Goal: Information Seeking & Learning: Learn about a topic

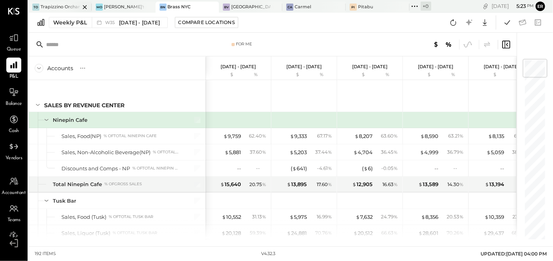
click at [58, 6] on div "Trapizzino Orchard" at bounding box center [60, 7] width 39 height 6
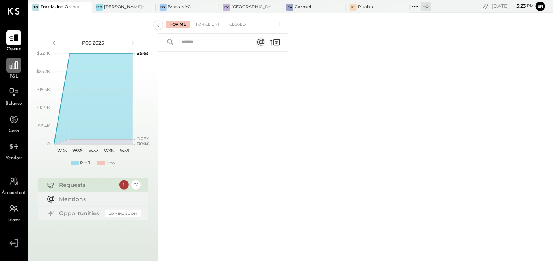
click at [15, 68] on icon at bounding box center [14, 65] width 8 height 8
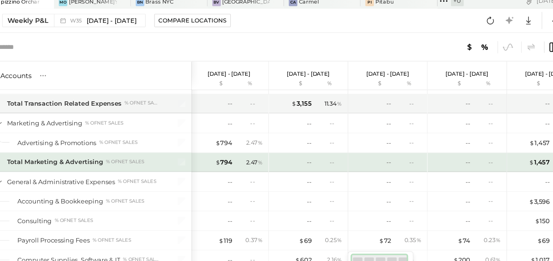
scroll to position [0, 1]
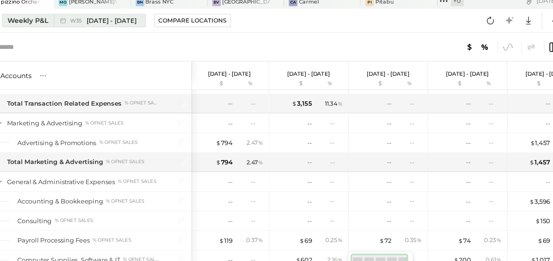
click at [145, 23] on span "[DATE] - [DATE]" at bounding box center [139, 22] width 41 height 7
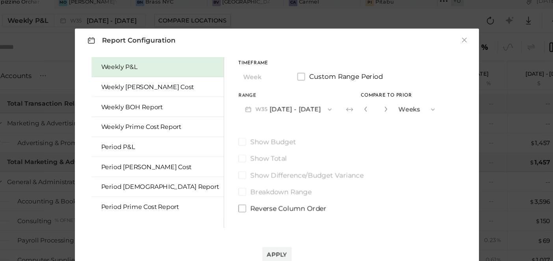
click at [283, 96] on button "W35 [DATE] - [DATE]" at bounding box center [286, 96] width 83 height 15
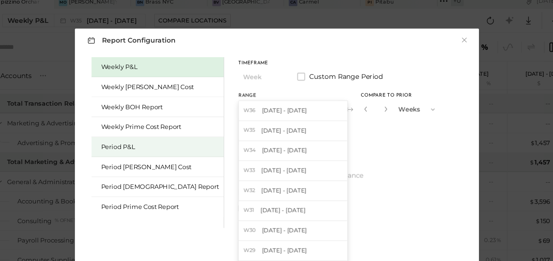
click at [151, 128] on div "Period P&L" at bounding box center [180, 126] width 98 height 7
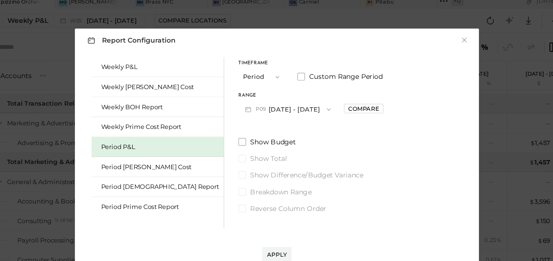
click at [281, 96] on button "P09 [DATE] - [DATE]" at bounding box center [286, 96] width 82 height 15
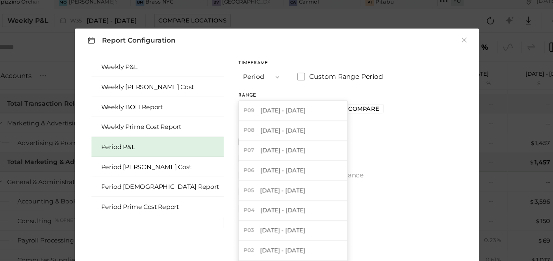
click at [332, 126] on label "Show Budget" at bounding box center [305, 123] width 120 height 8
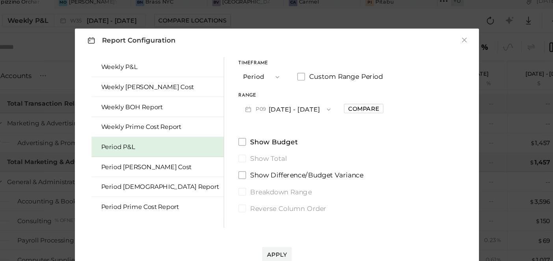
click at [276, 95] on button "P09 [DATE] - [DATE]" at bounding box center [286, 96] width 82 height 15
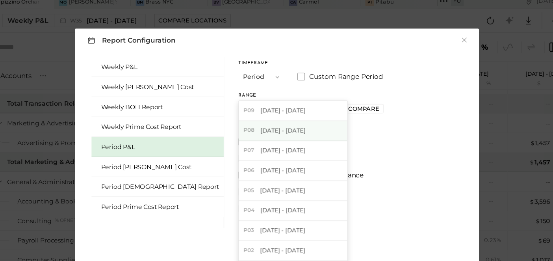
click at [273, 114] on span "[DATE] - [DATE]" at bounding box center [281, 113] width 37 height 7
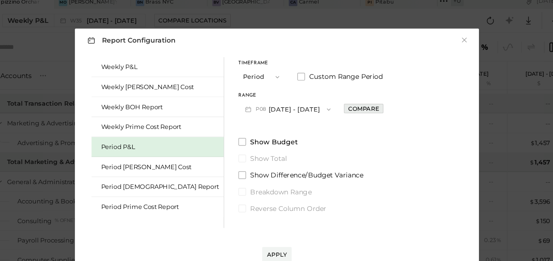
click at [336, 96] on div "Compare" at bounding box center [349, 95] width 26 height 7
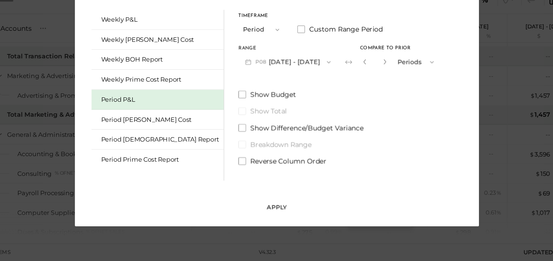
click at [278, 216] on div "Apply" at bounding box center [276, 216] width 17 height 7
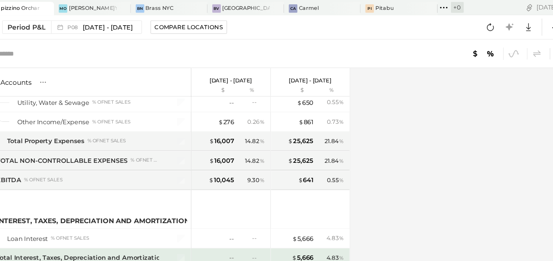
scroll to position [1600, 0]
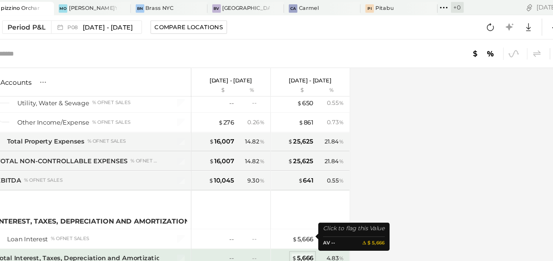
click at [296, 210] on div "$ 5,666" at bounding box center [298, 213] width 18 height 7
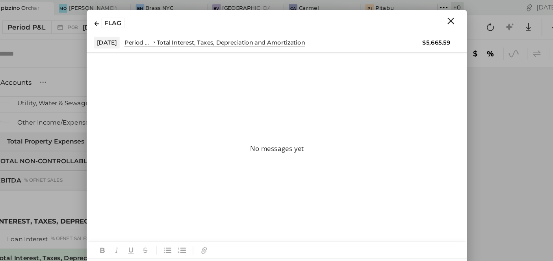
scroll to position [0, 0]
click at [419, 16] on icon "Close" at bounding box center [420, 17] width 9 height 9
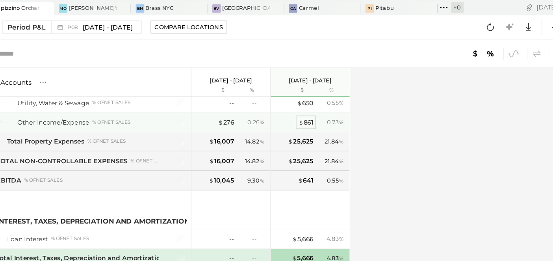
scroll to position [1601, 0]
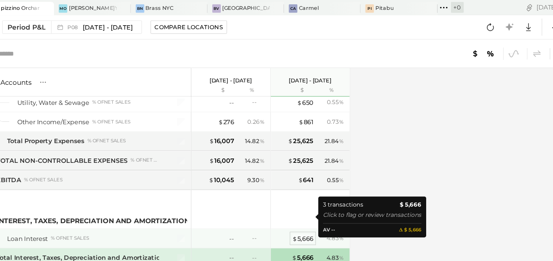
click at [300, 194] on div "$ 5,666" at bounding box center [298, 197] width 18 height 7
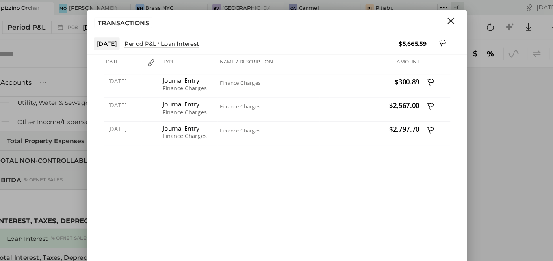
click at [420, 18] on icon "Close" at bounding box center [421, 18] width 6 height 6
